Goal: Information Seeking & Learning: Learn about a topic

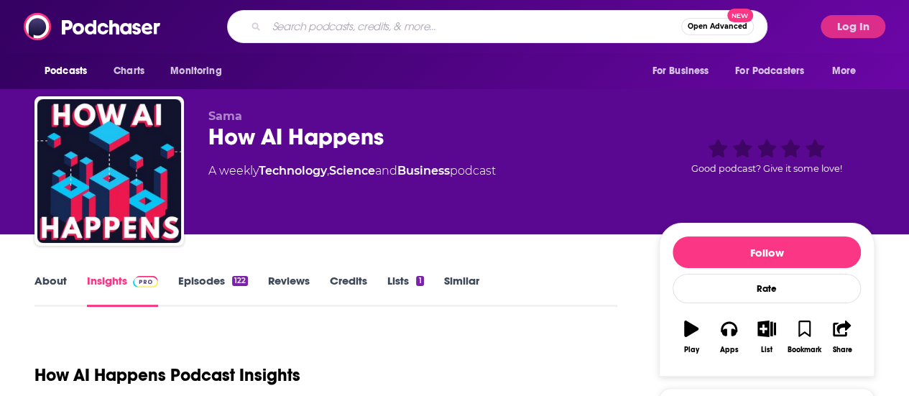
paste input "The Business of Marketing"
type input "The Business of Marketing"
click at [302, 27] on input "The Business of Marketing" at bounding box center [474, 26] width 414 height 23
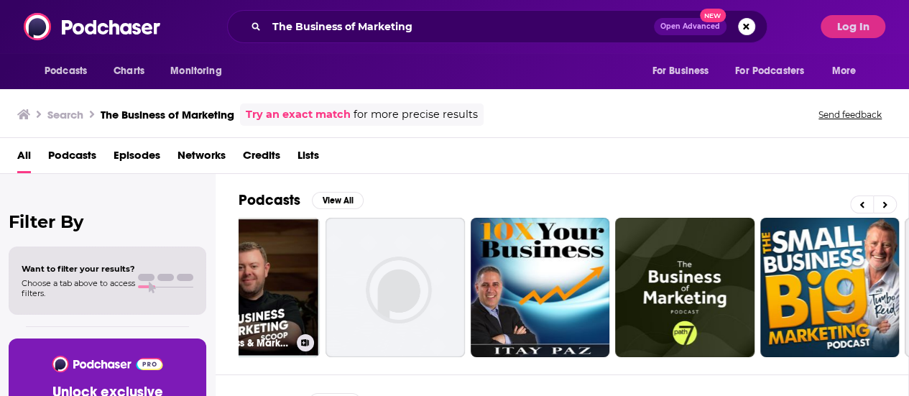
scroll to position [0, 210]
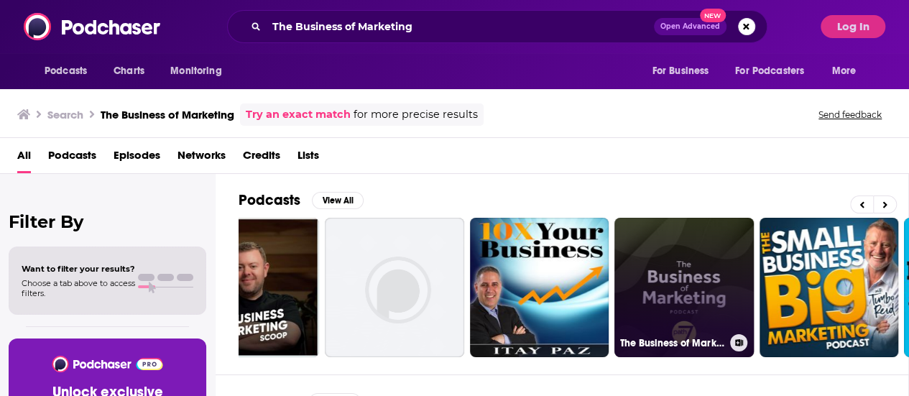
click at [716, 262] on link "The Business of Marketing" at bounding box center [683, 287] width 139 height 139
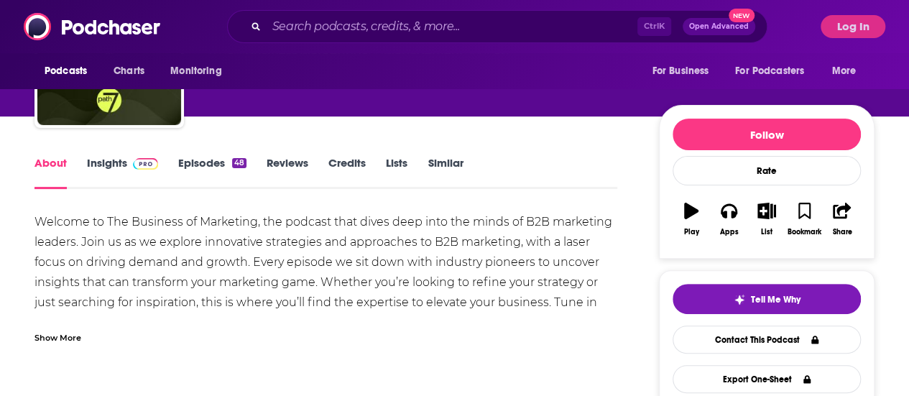
scroll to position [181, 0]
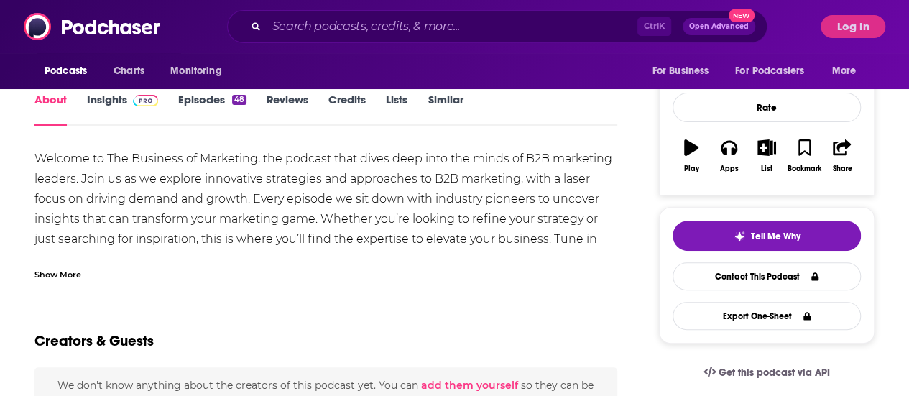
click at [82, 274] on div "Show More" at bounding box center [325, 268] width 583 height 24
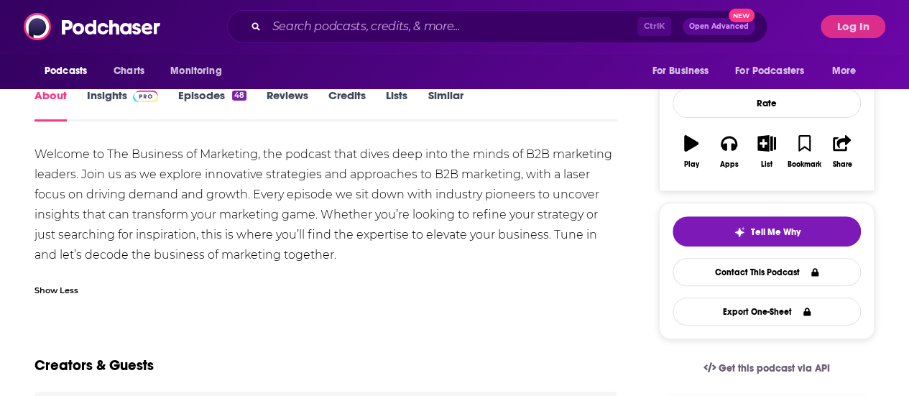
scroll to position [145, 0]
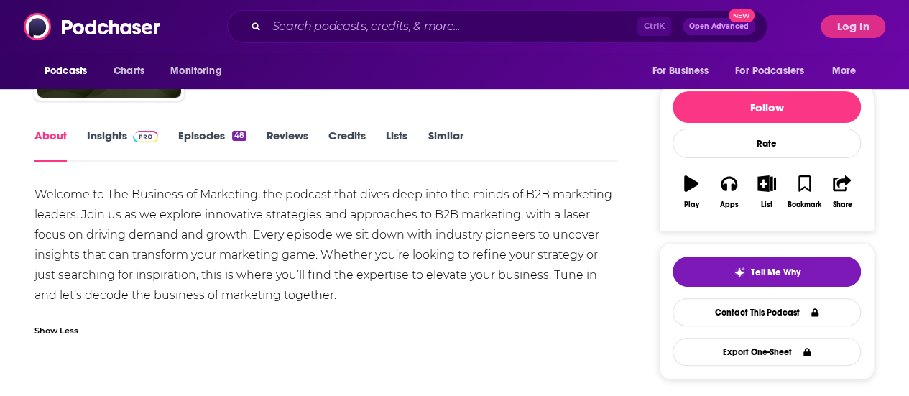
click at [119, 146] on link "Insights" at bounding box center [122, 145] width 71 height 33
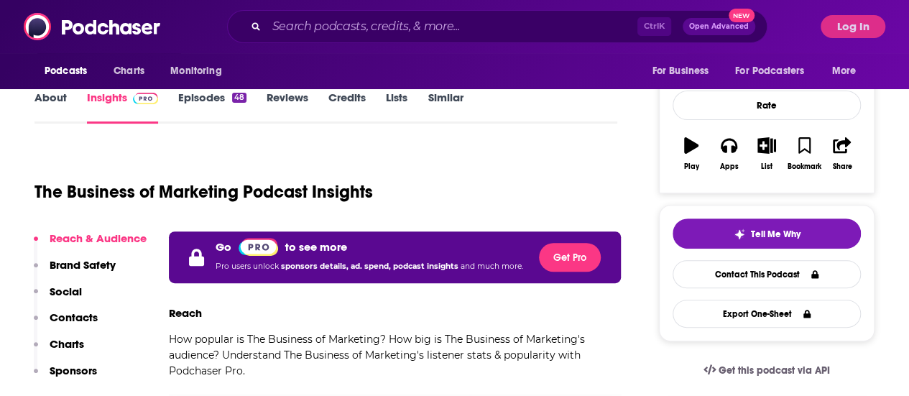
scroll to position [180, 0]
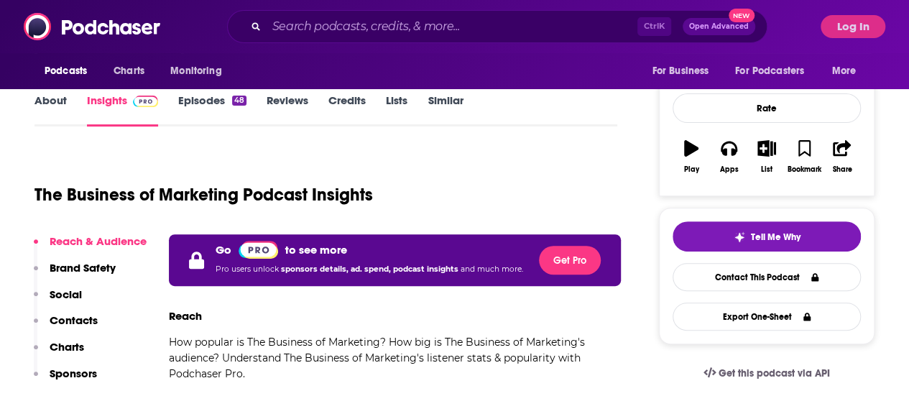
click at [207, 108] on link "Episodes 48" at bounding box center [212, 109] width 68 height 33
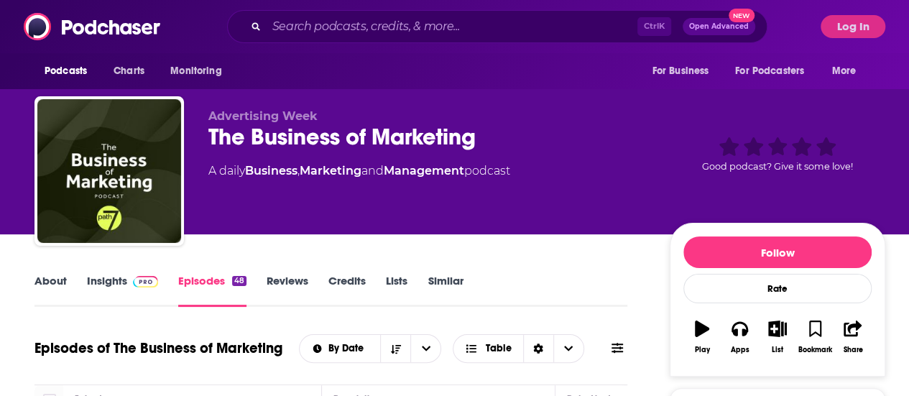
scroll to position [277, 0]
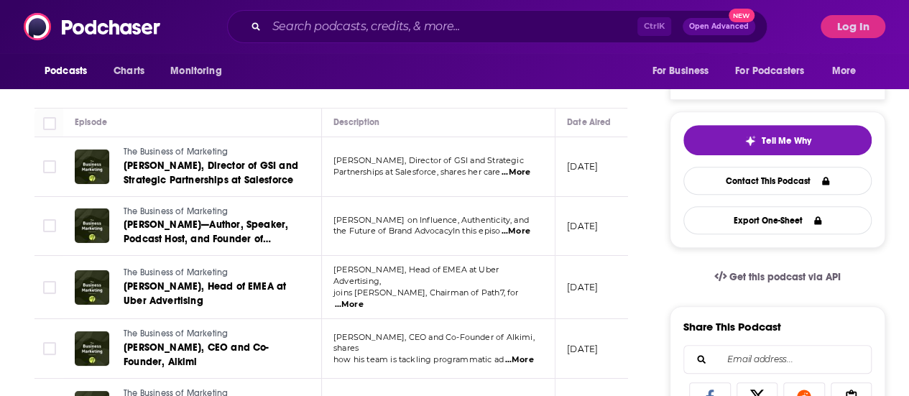
click at [529, 173] on span "...More" at bounding box center [515, 172] width 29 height 11
